Goal: Task Accomplishment & Management: Manage account settings

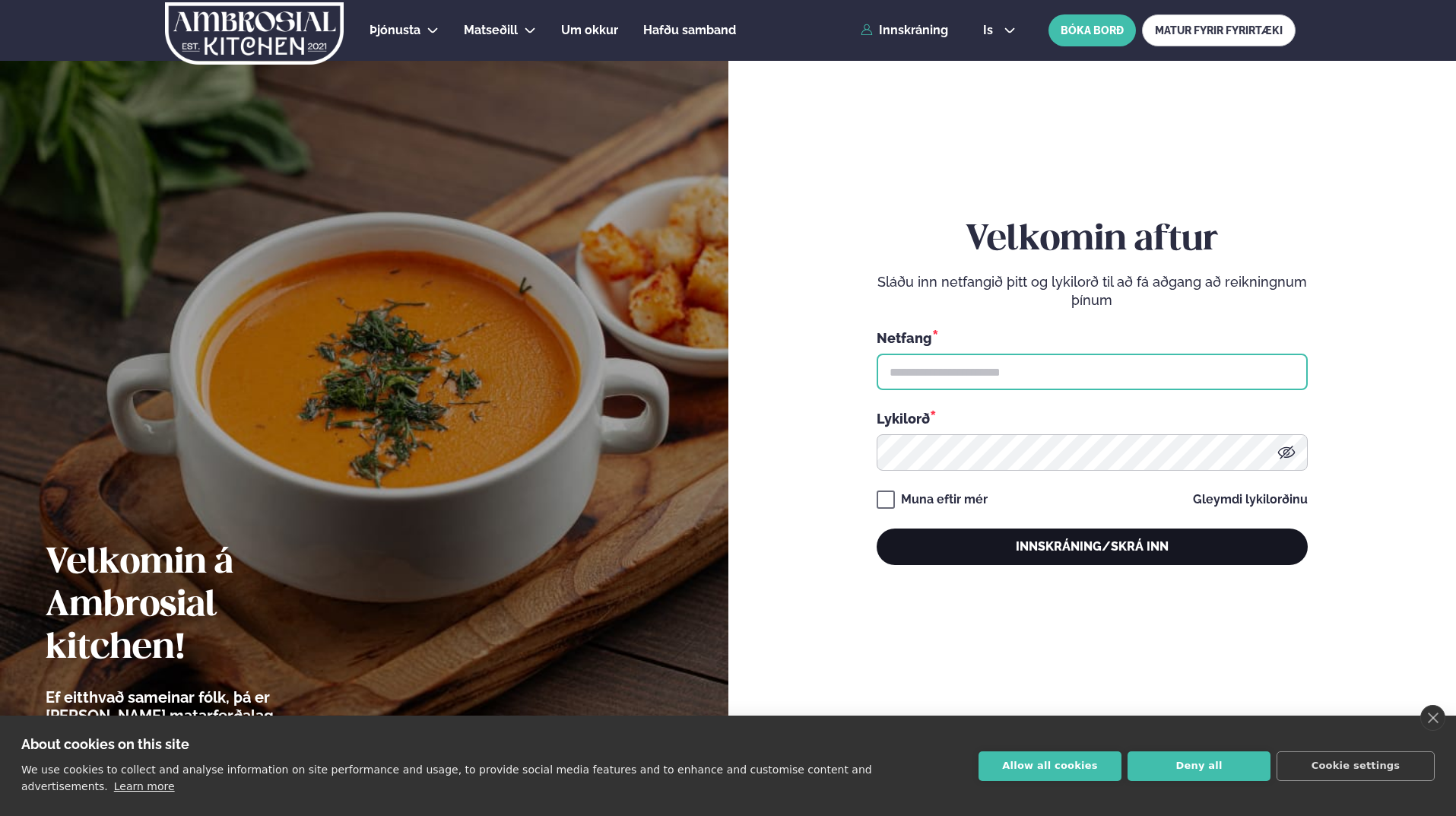
type input "**********"
click at [1040, 553] on button "Innskráning/Skrá inn" at bounding box center [1091, 547] width 431 height 37
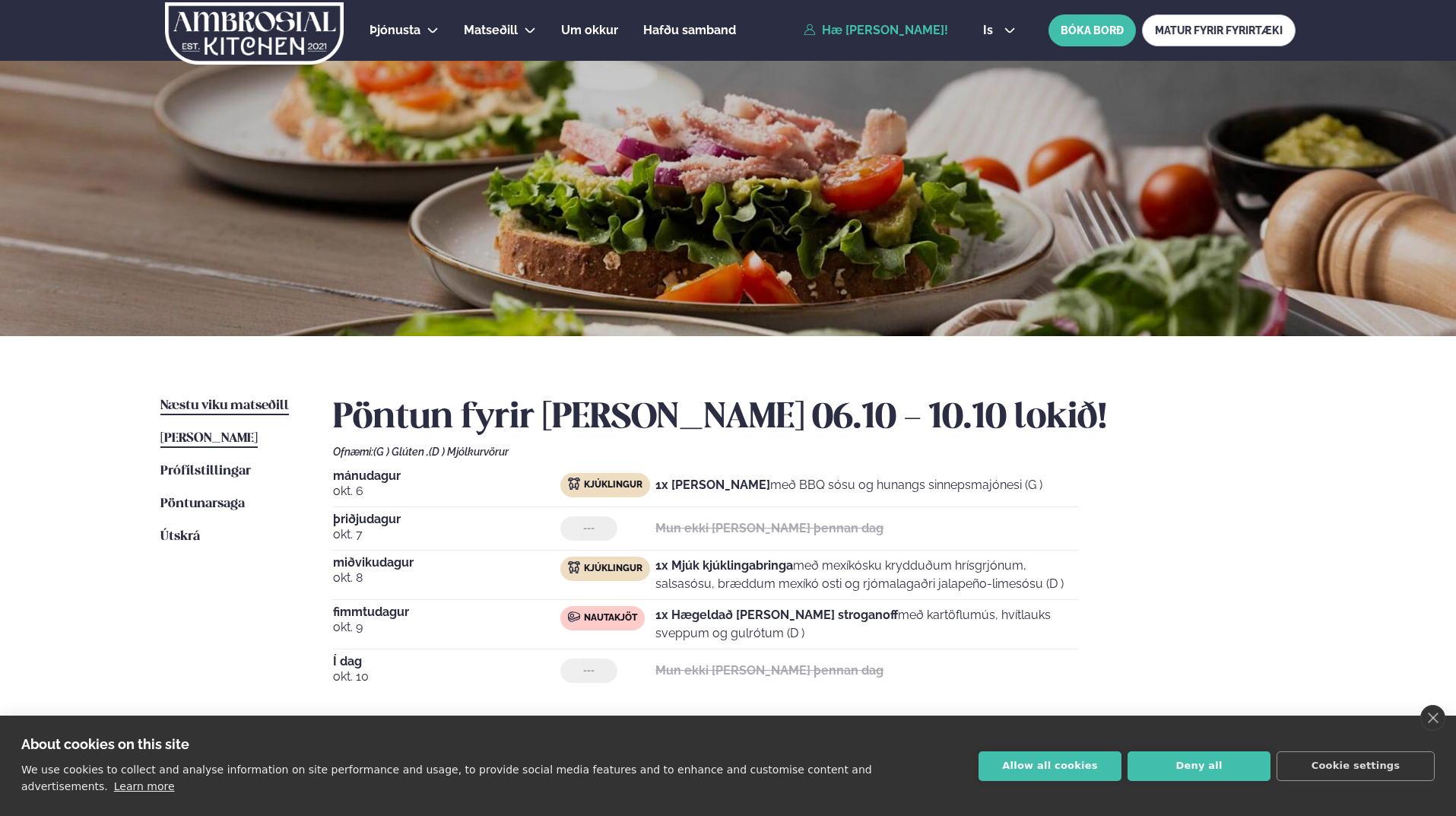
click at [240, 406] on span "Næstu viku matseðill" at bounding box center [225, 405] width 129 height 13
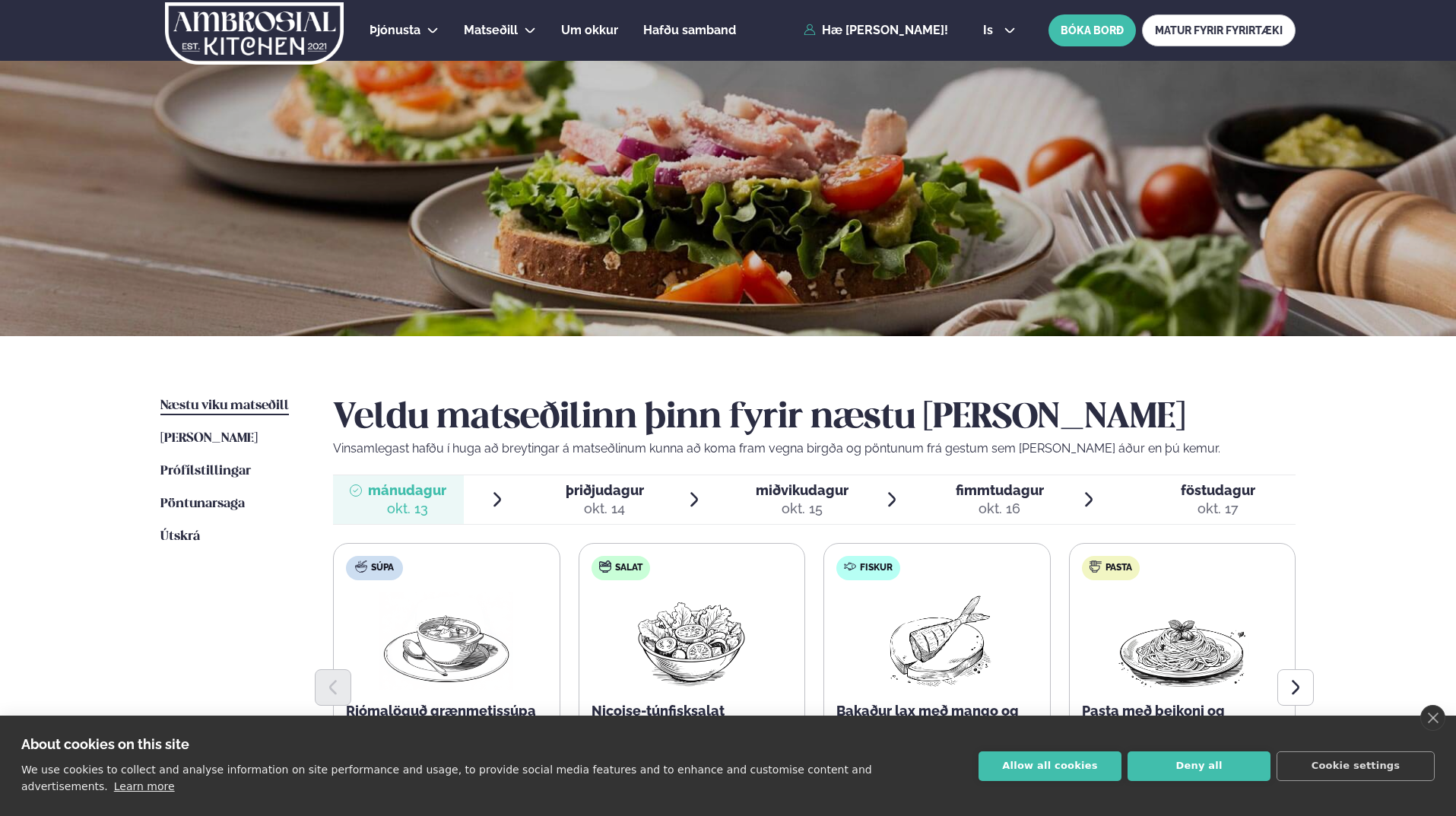
scroll to position [152, 0]
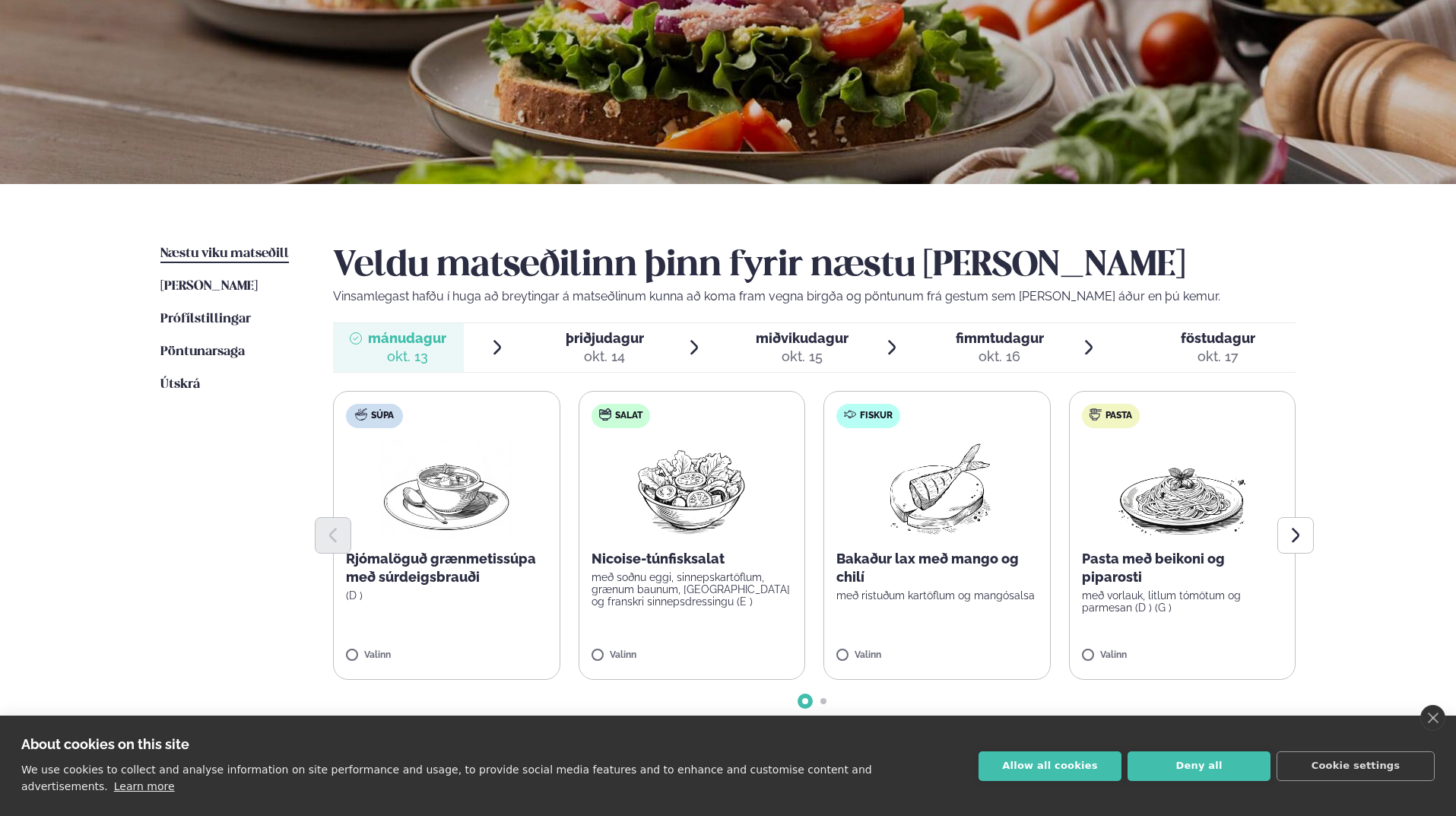
click at [1355, 516] on div "Þjónusta Hádegismatur fyrir fyrirtæki Fyrirtækja veitingar Einkapartý Matseðill…" at bounding box center [728, 503] width 1456 height 1312
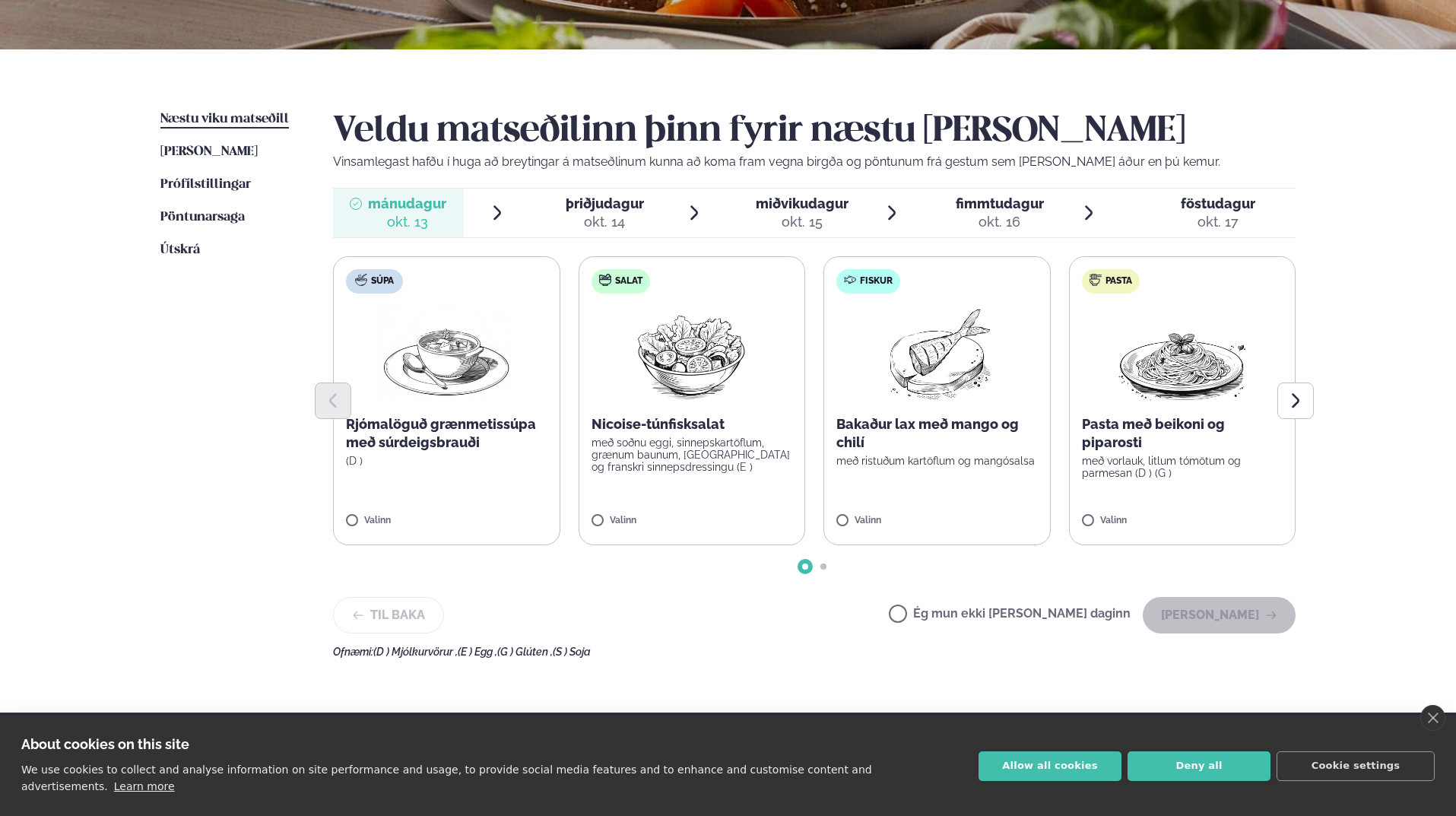
scroll to position [304, 0]
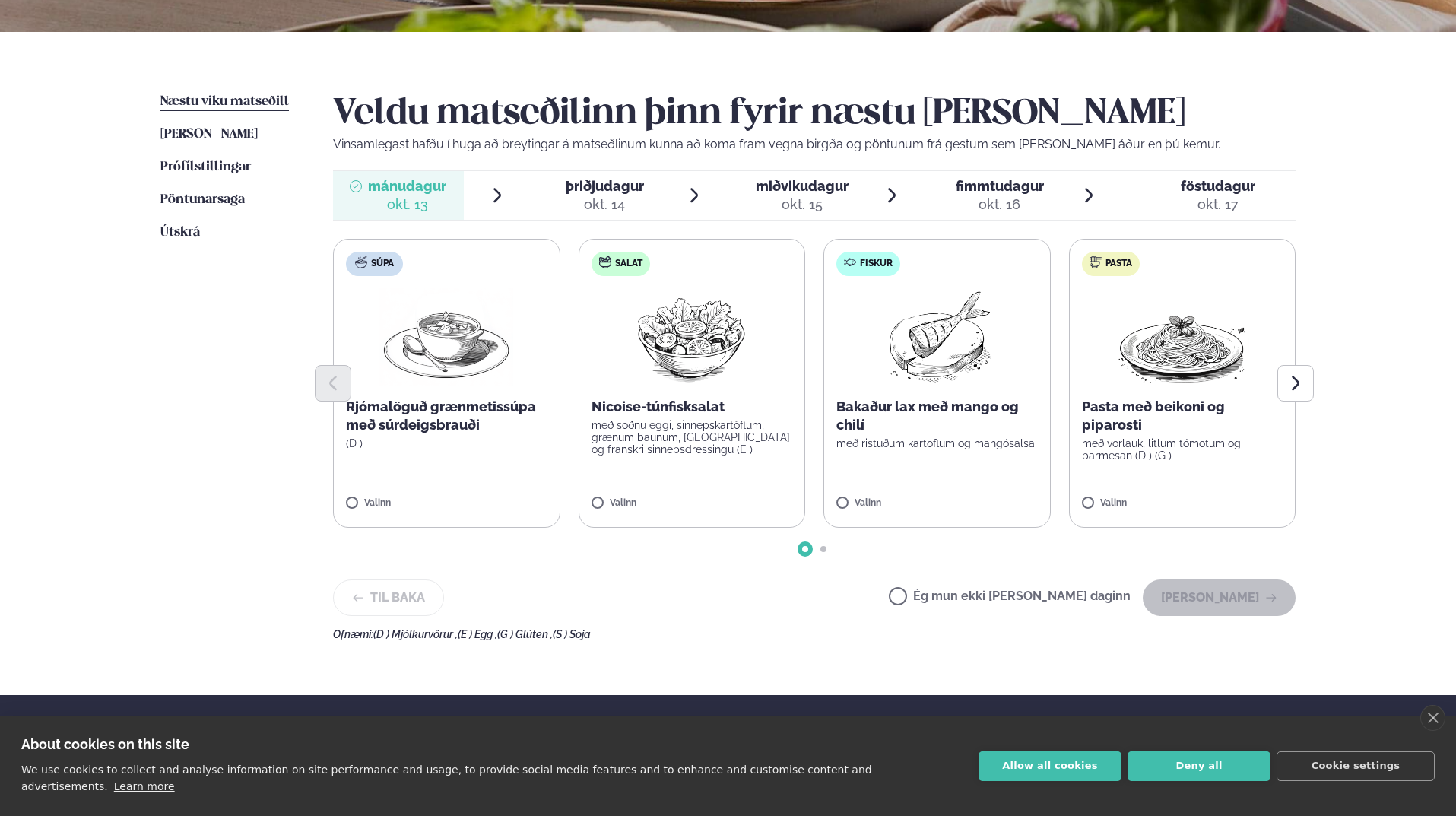
click at [948, 595] on label "Ég mun ekki [PERSON_NAME] daginn" at bounding box center [1009, 597] width 242 height 16
click at [1262, 597] on button "[PERSON_NAME]" at bounding box center [1218, 597] width 152 height 37
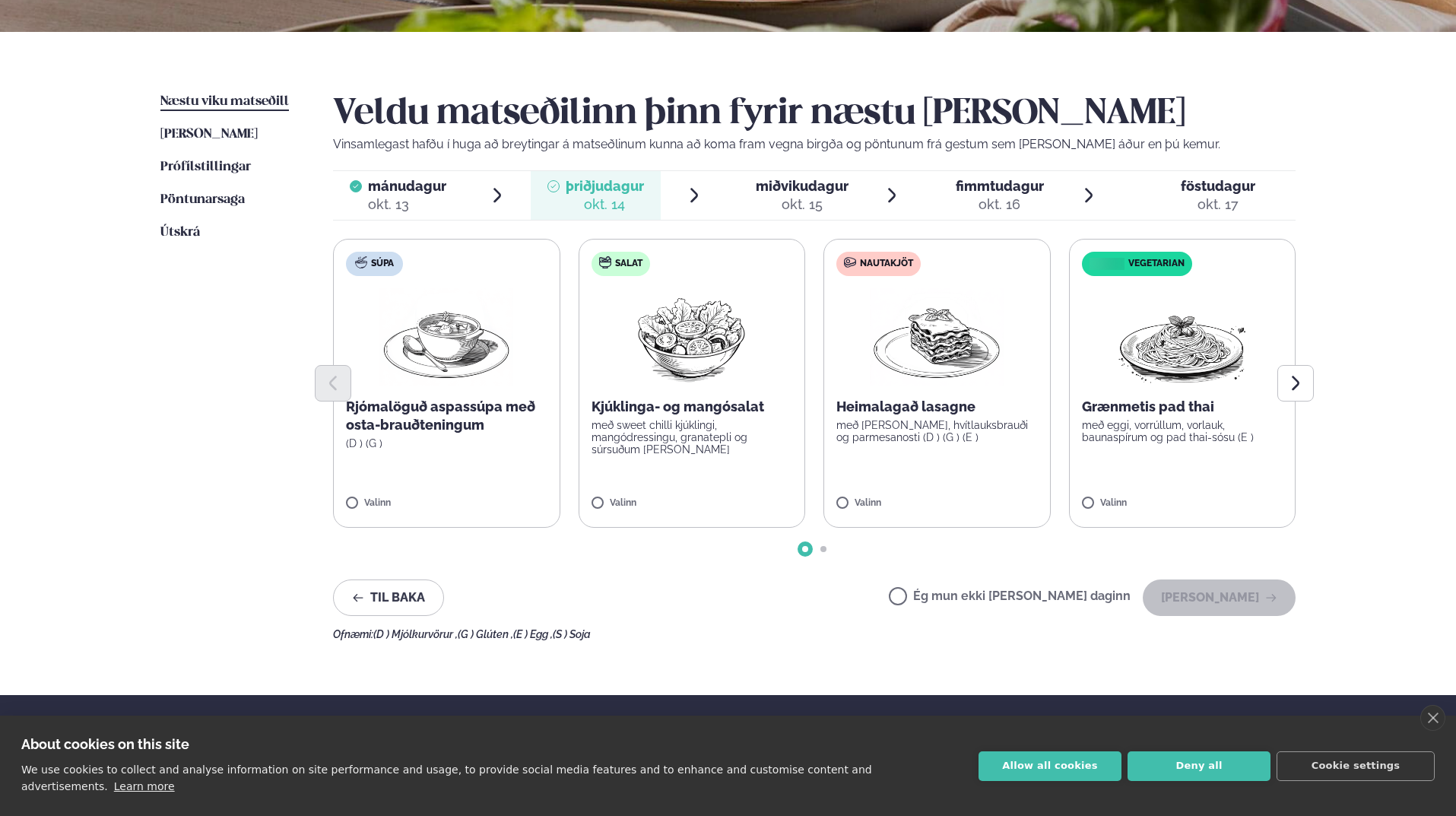
click at [940, 374] on div at bounding box center [813, 383] width 962 height 37
click at [1225, 605] on button "[PERSON_NAME]" at bounding box center [1218, 597] width 152 height 37
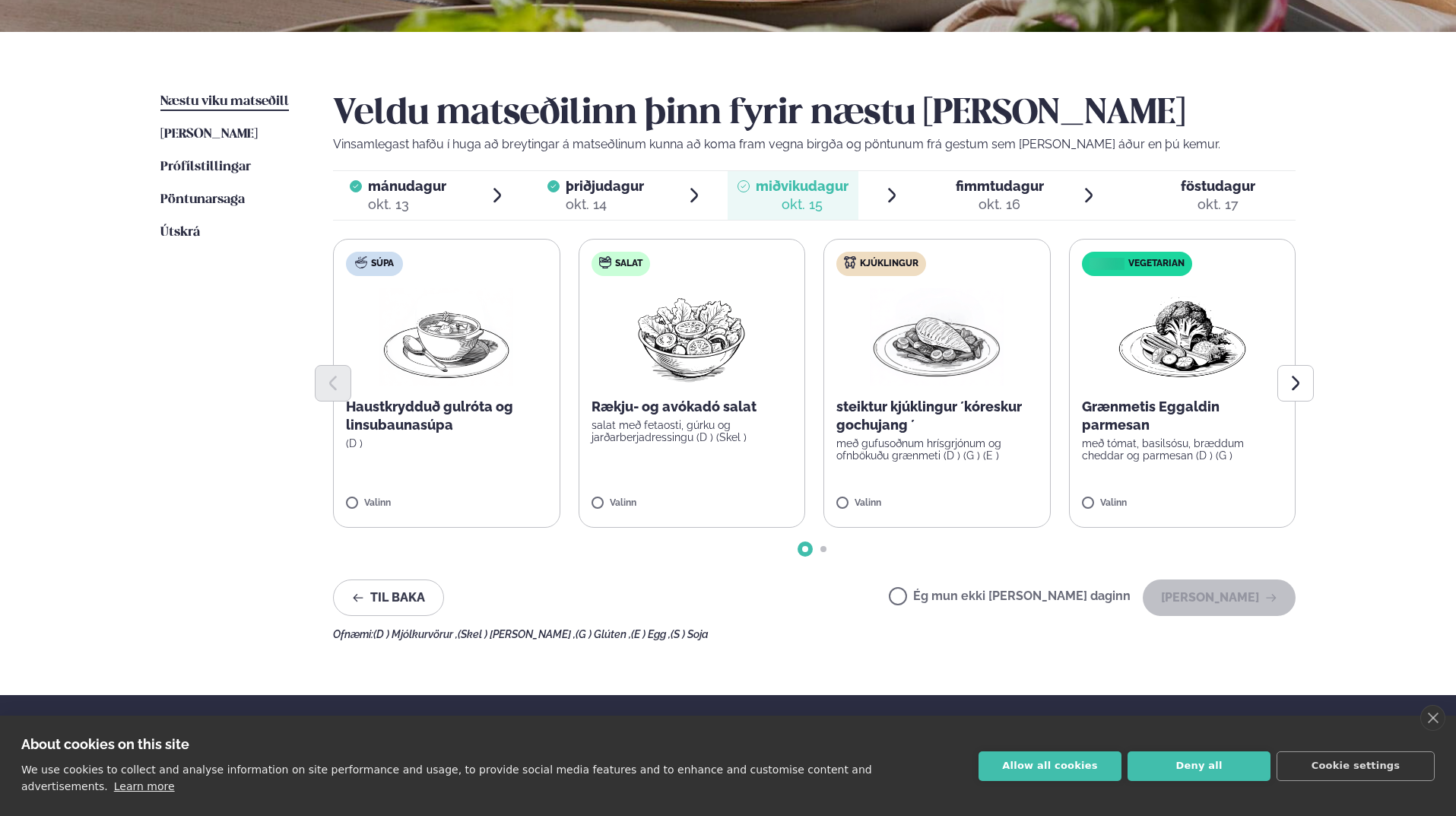
click at [920, 410] on p "steiktur kjúklingur ´kóreskur gochujang ´" at bounding box center [936, 416] width 201 height 37
click at [1236, 589] on button "[PERSON_NAME]" at bounding box center [1218, 597] width 152 height 37
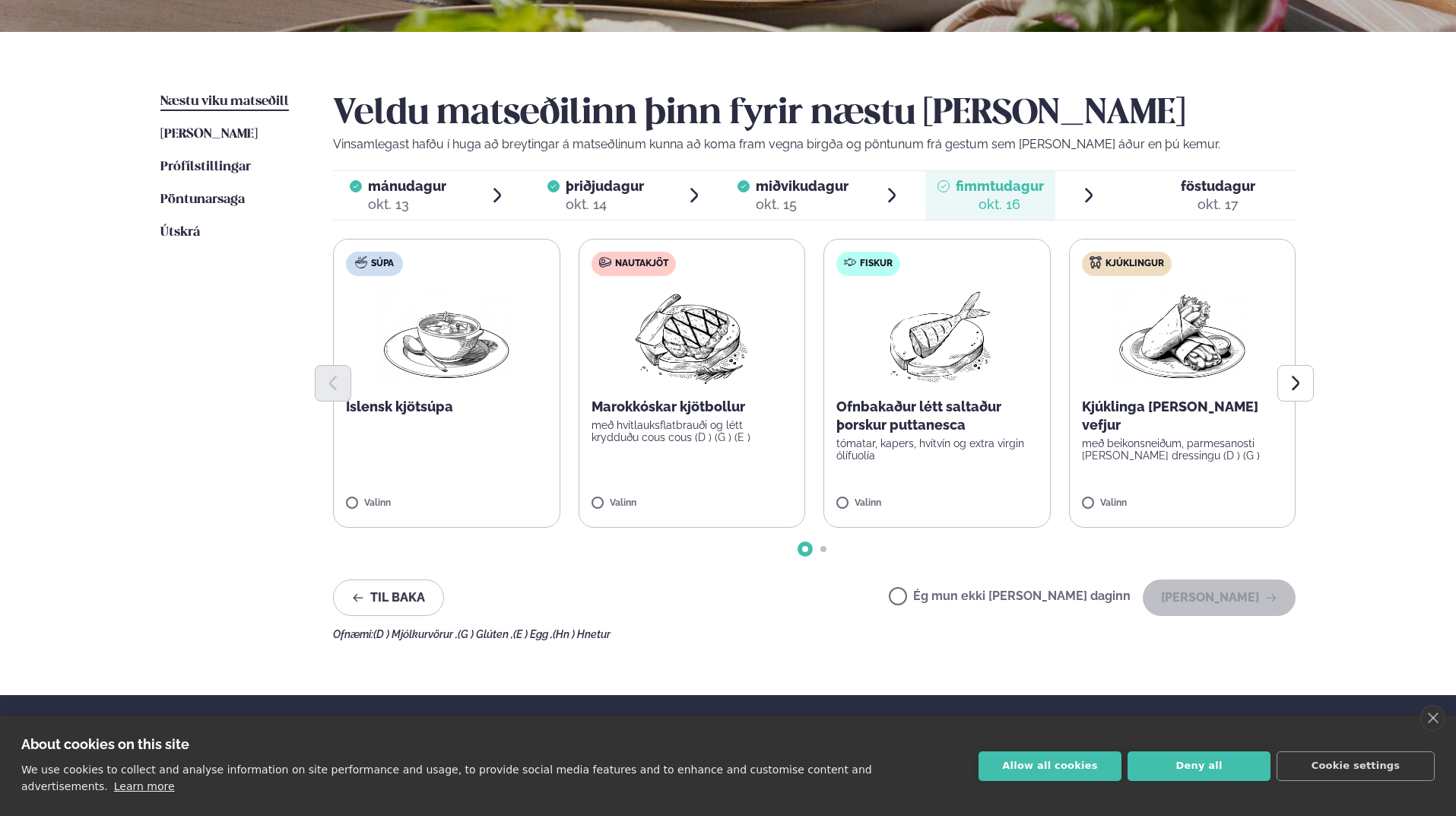
click at [1170, 362] on img at bounding box center [1183, 337] width 134 height 98
click at [1236, 601] on button "[PERSON_NAME]" at bounding box center [1218, 597] width 152 height 37
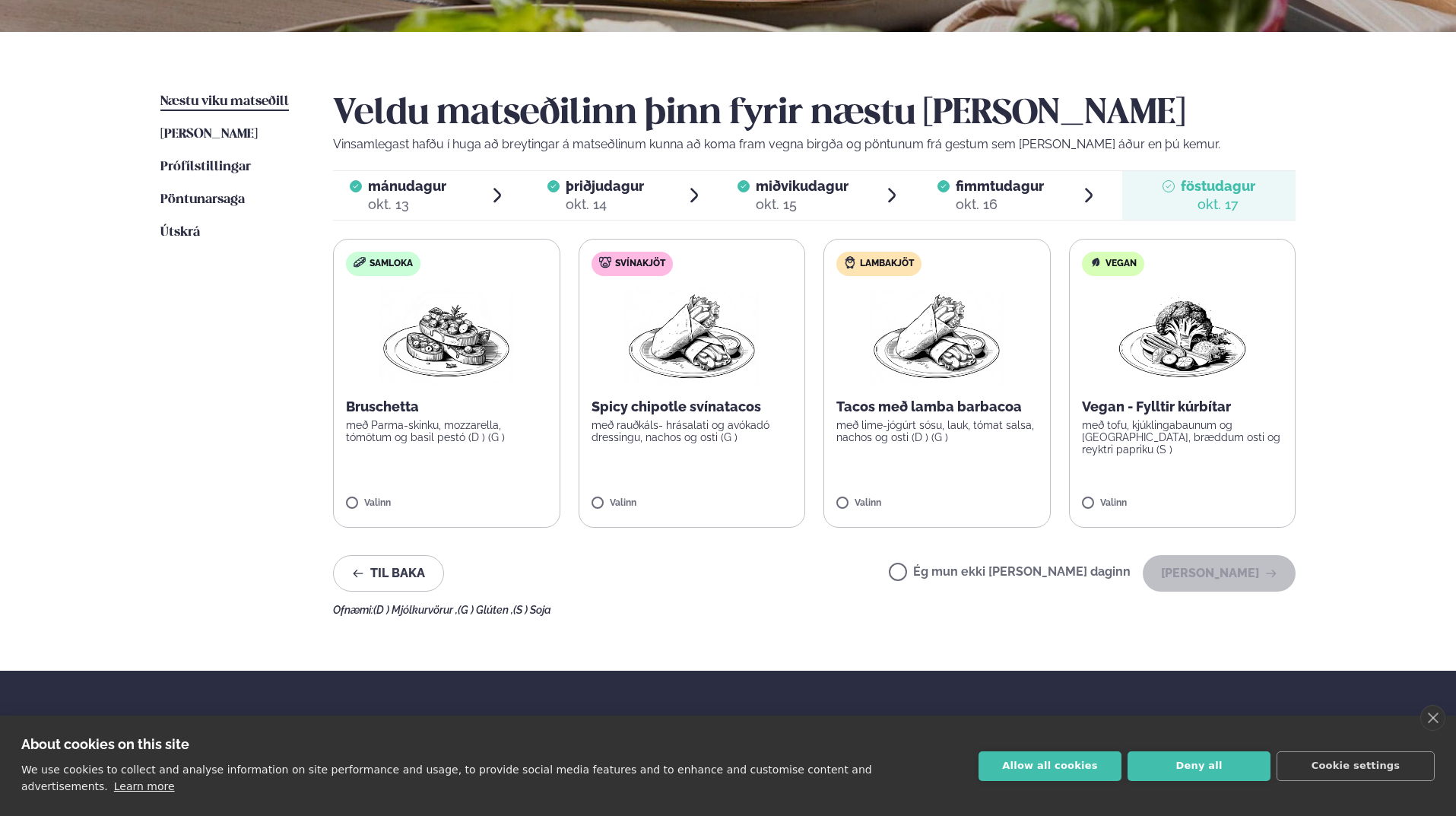
click at [1001, 577] on label "Ég mun ekki [PERSON_NAME] daginn" at bounding box center [1009, 573] width 242 height 16
click at [1279, 572] on button "[PERSON_NAME]" at bounding box center [1218, 573] width 152 height 37
